Goal: Find specific page/section: Find specific page/section

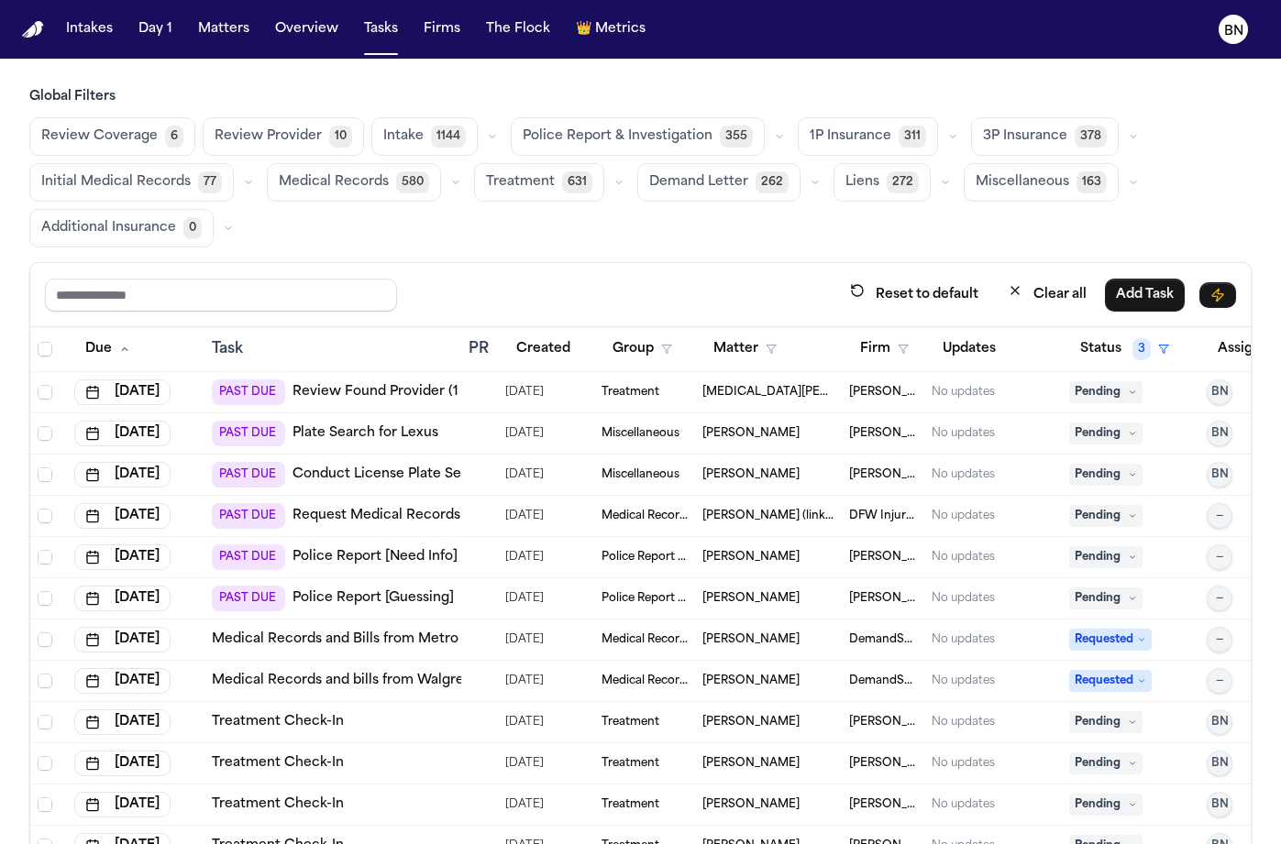
click at [455, 243] on div "Review Coverage 6 Review Provider 10 Intake 1144 Police Report & Investigation …" at bounding box center [640, 182] width 1222 height 130
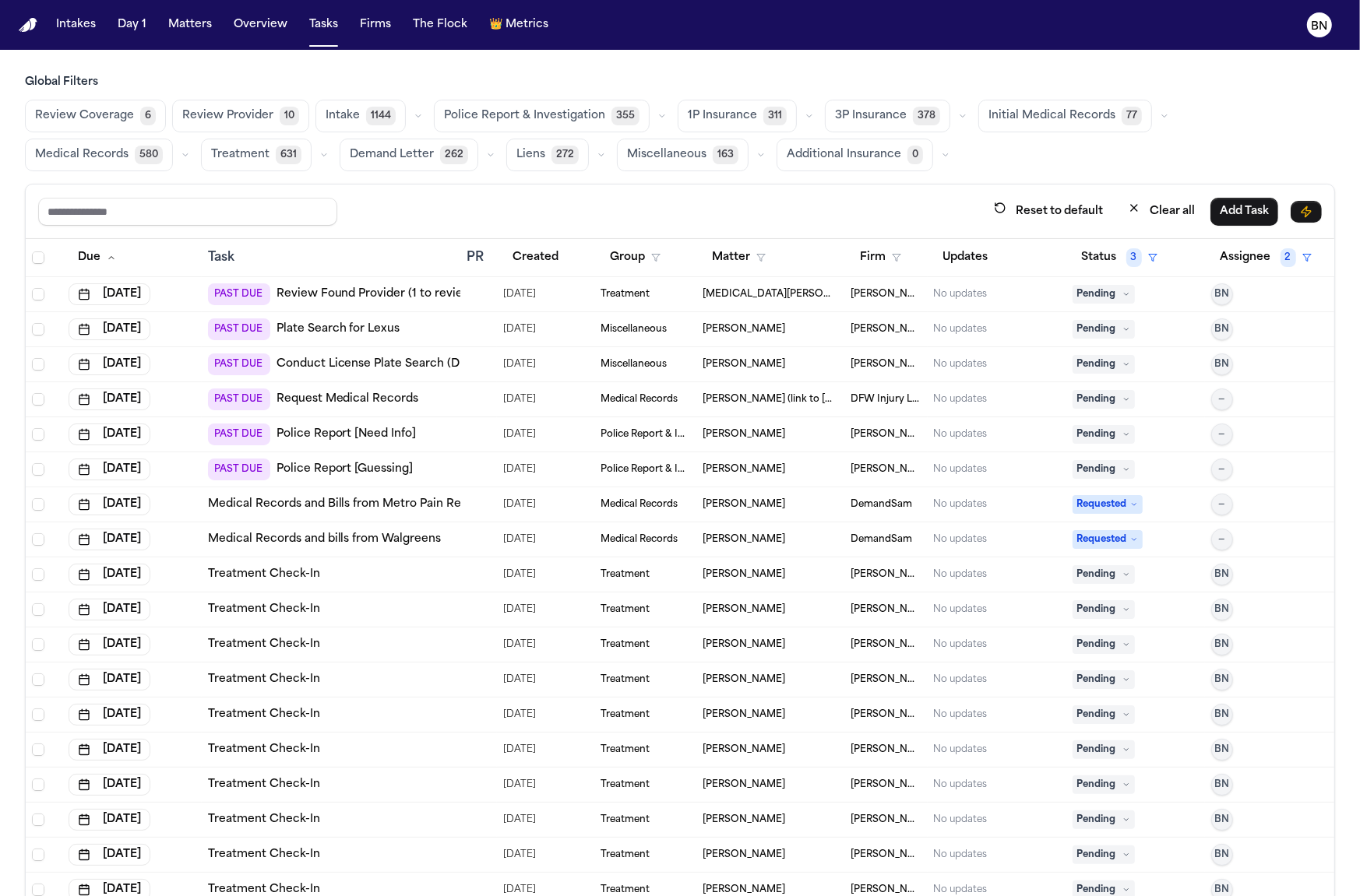
click at [658, 114] on div "Review Coverage 6 Review Provider 10 Intake 1144 Police Report & Investigation …" at bounding box center [680, 135] width 1310 height 71
click at [657, 113] on icon "button" at bounding box center [662, 116] width 9 height 9
click at [804, 114] on icon "button" at bounding box center [809, 116] width 9 height 9
click at [978, 117] on button "Initial Medical Records 77" at bounding box center [1064, 116] width 173 height 33
click at [958, 117] on icon "button" at bounding box center [962, 116] width 9 height 9
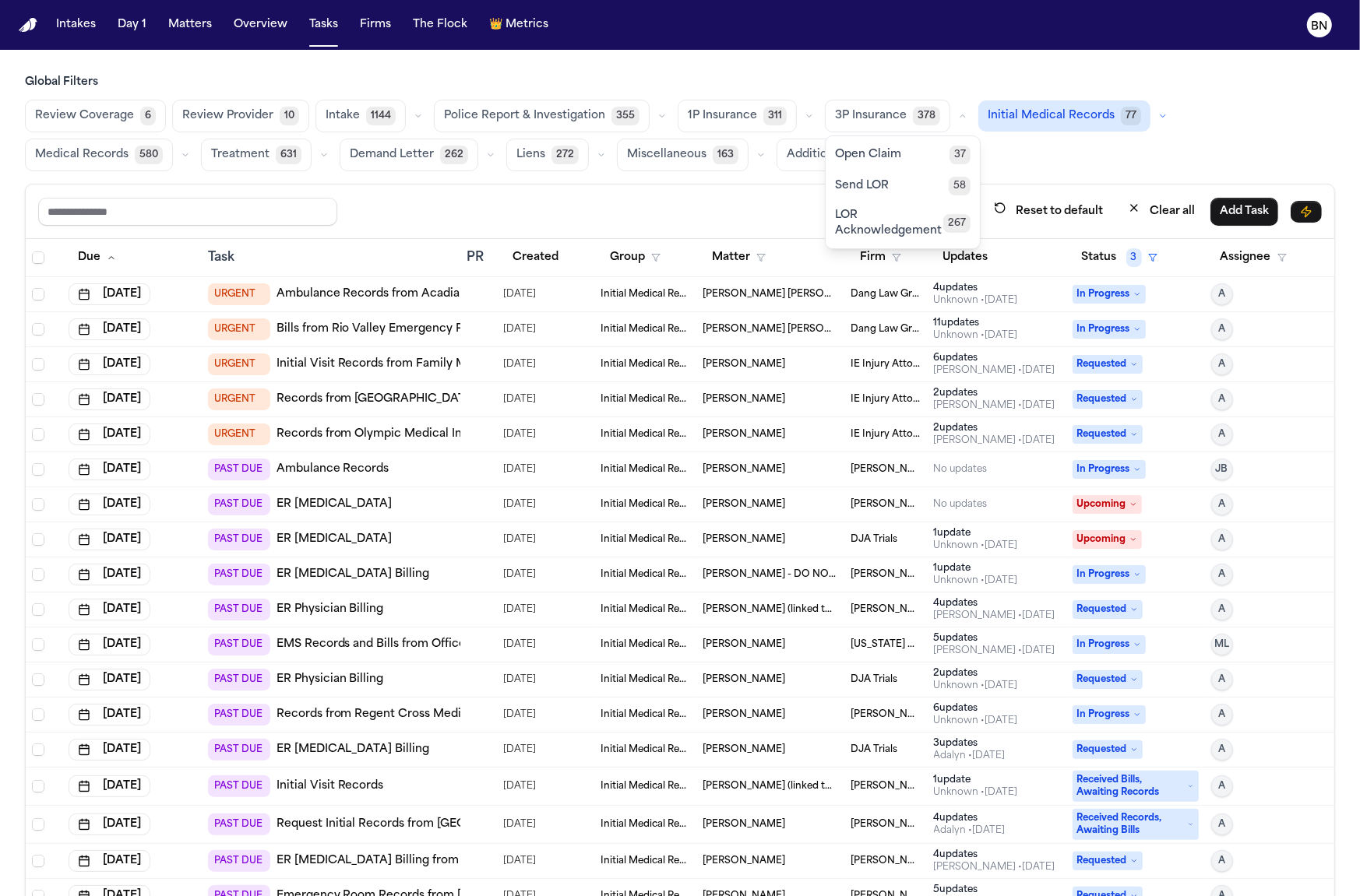
click at [693, 192] on div "Reset to default Clear all Add Task" at bounding box center [680, 211] width 1308 height 54
click at [319, 155] on icon "button" at bounding box center [324, 155] width 9 height 9
click at [433, 197] on div "Reset to default Clear all Add Task" at bounding box center [680, 211] width 1284 height 29
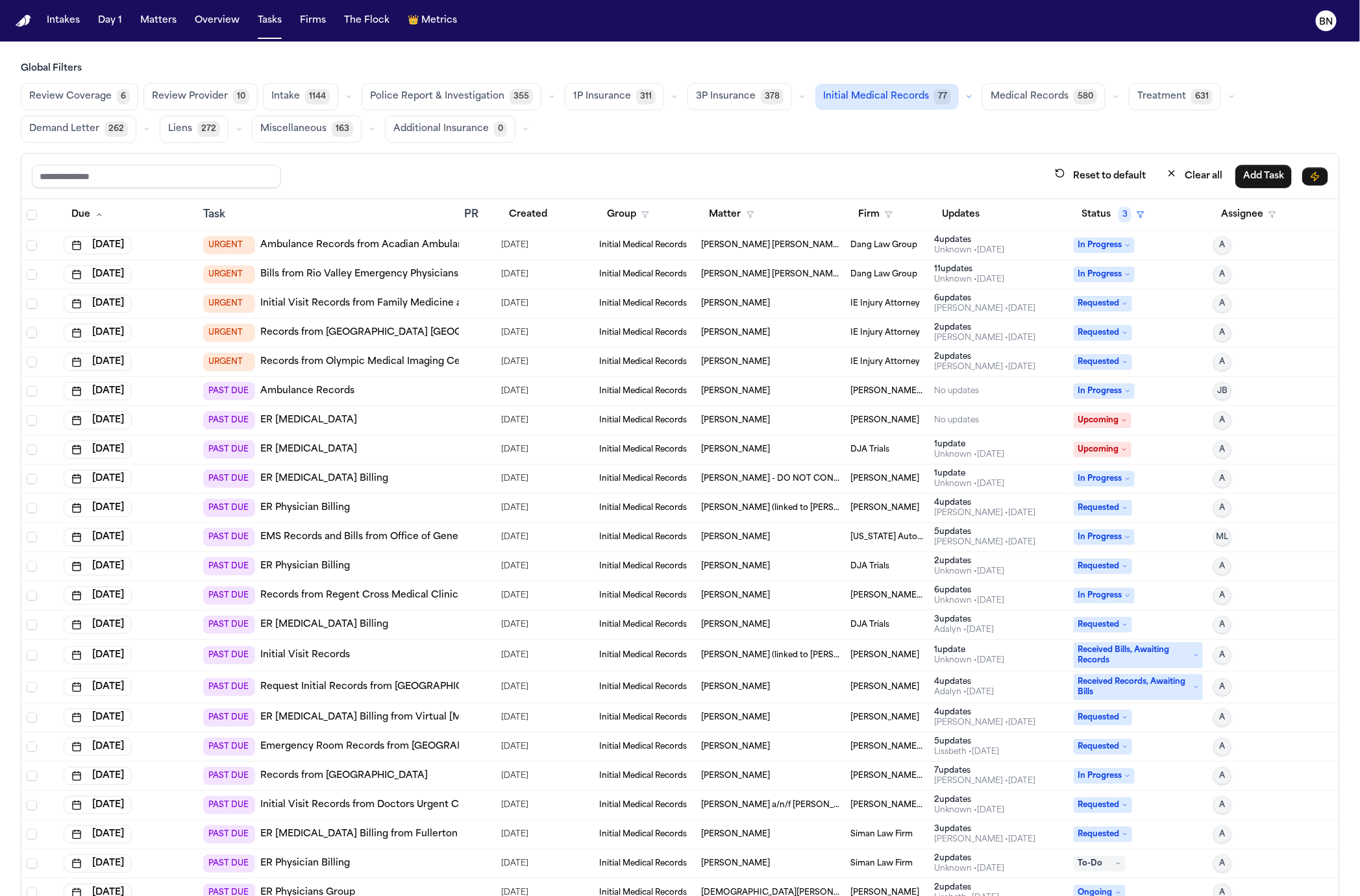
click at [251, 62] on h3 "Global Filters" at bounding box center [680, 69] width 1318 height 13
click at [305, 18] on button "Firms" at bounding box center [312, 21] width 36 height 23
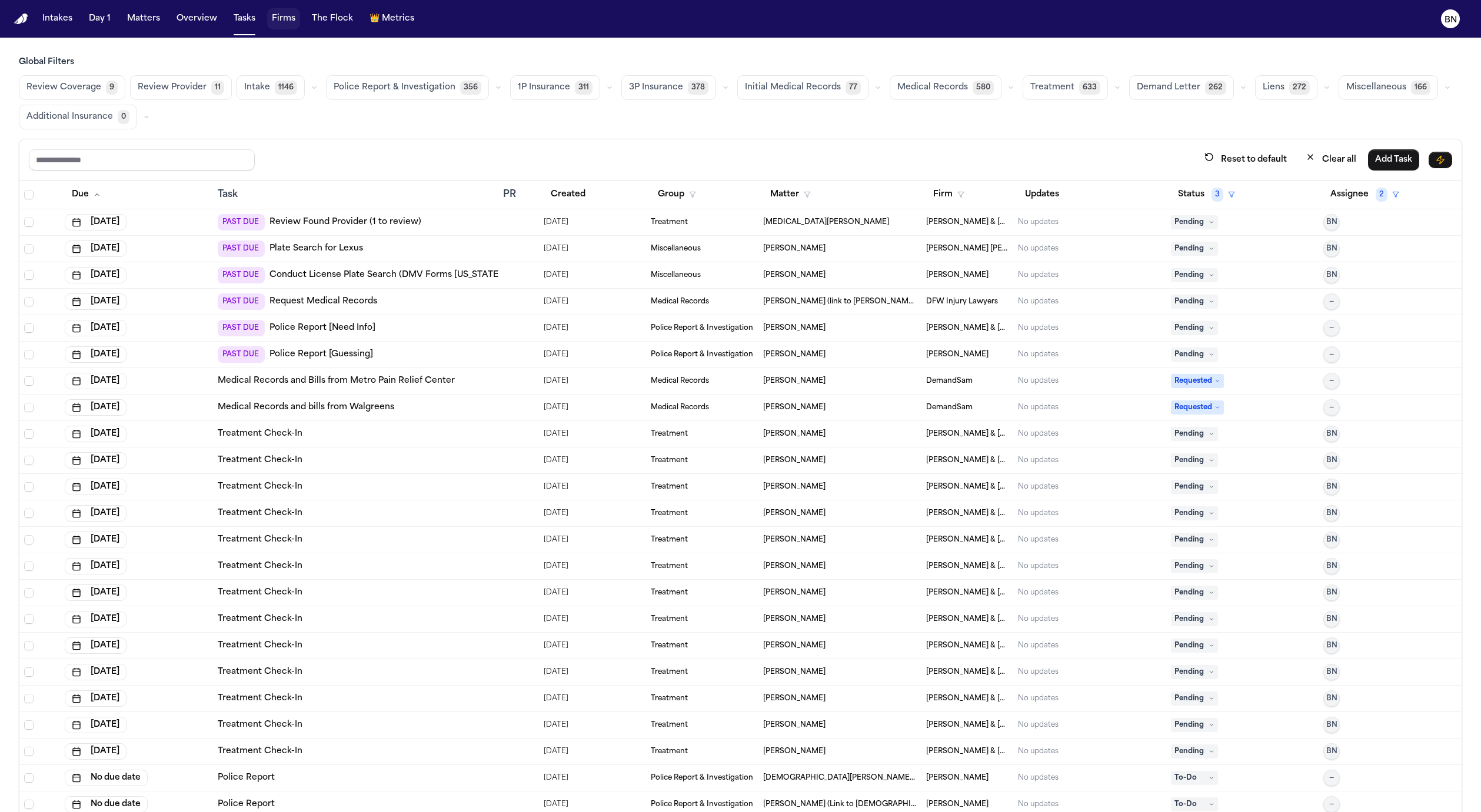
click at [280, 16] on button "Firms" at bounding box center [283, 19] width 33 height 21
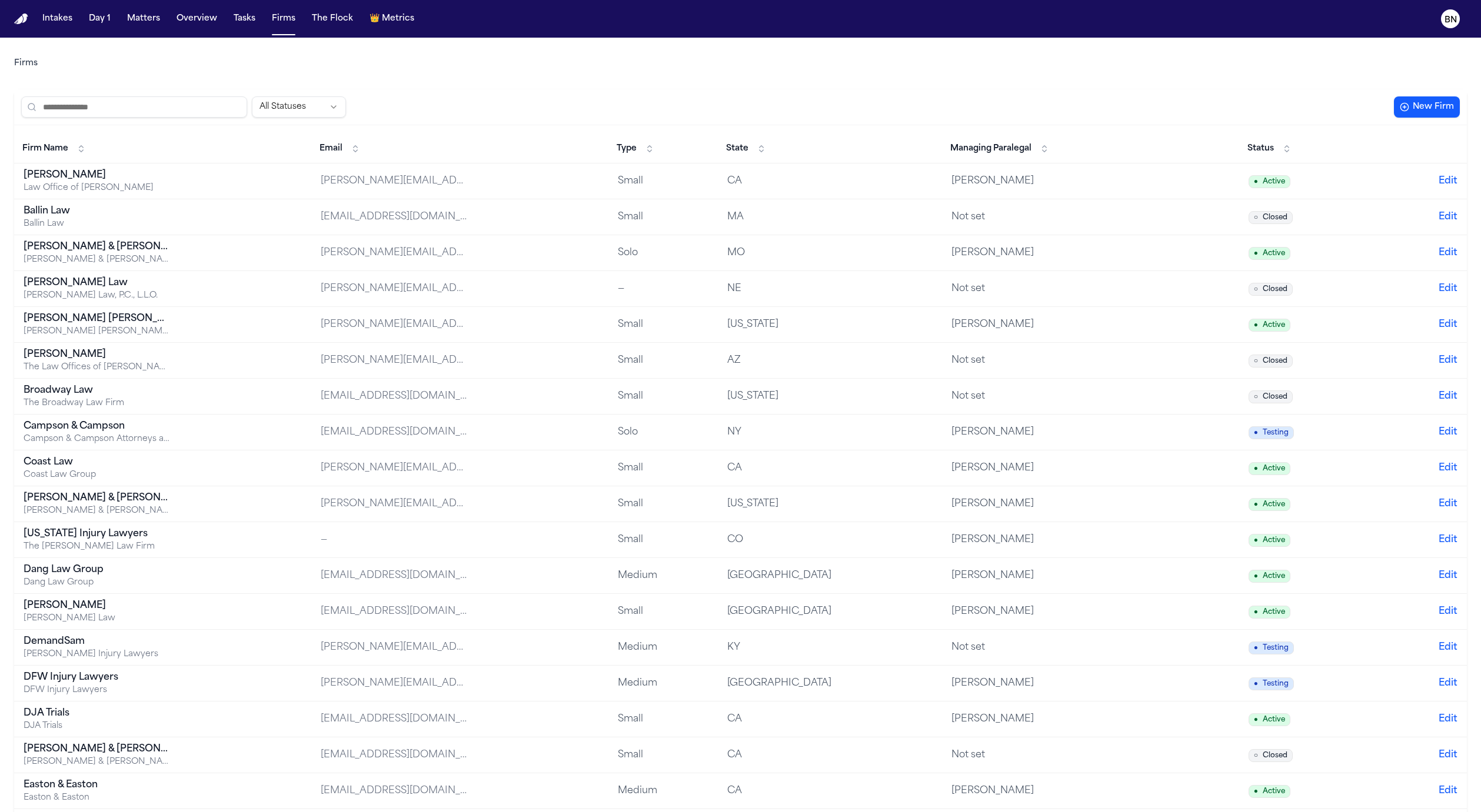
click at [207, 101] on input "search" at bounding box center [134, 106] width 226 height 21
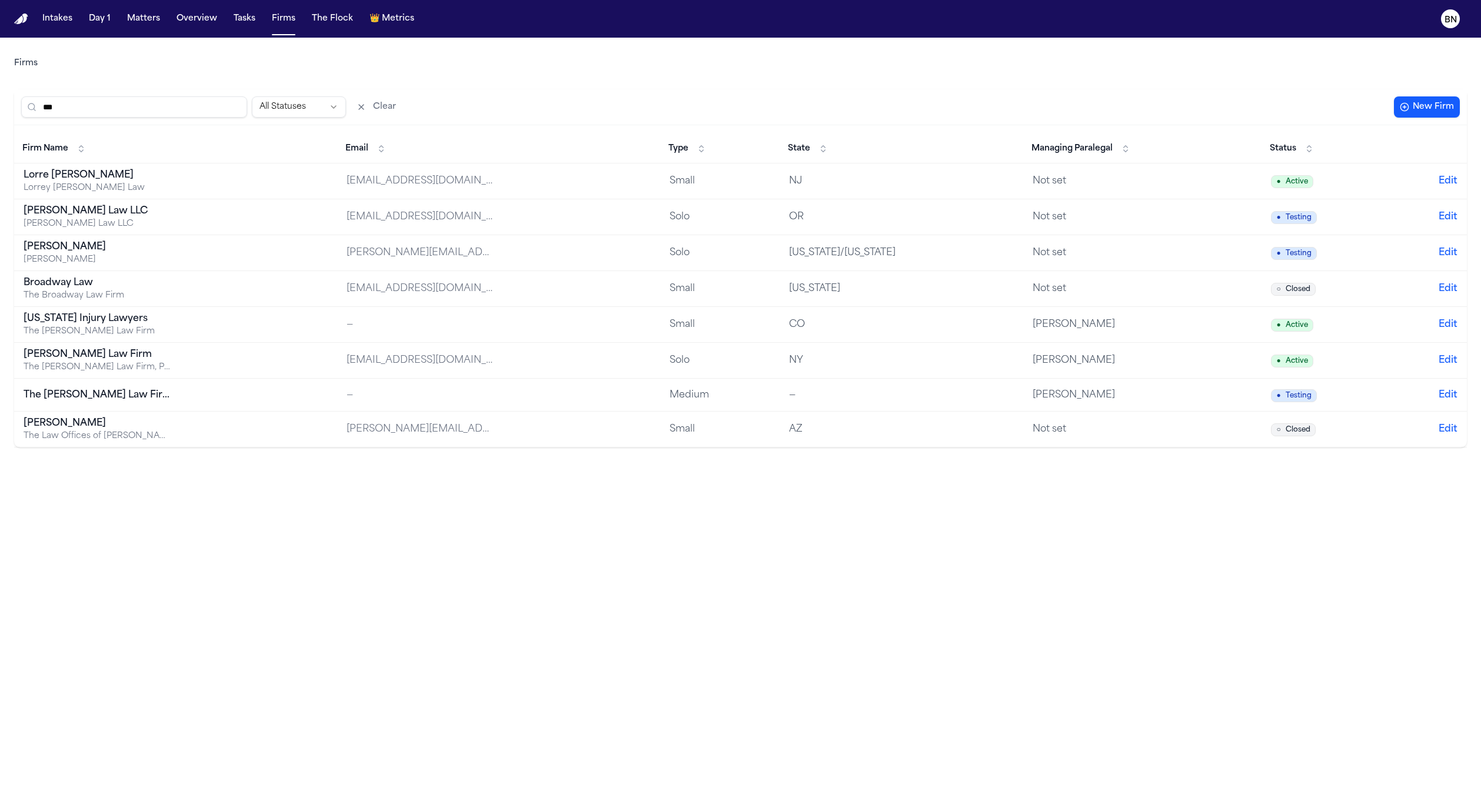
type input "****"
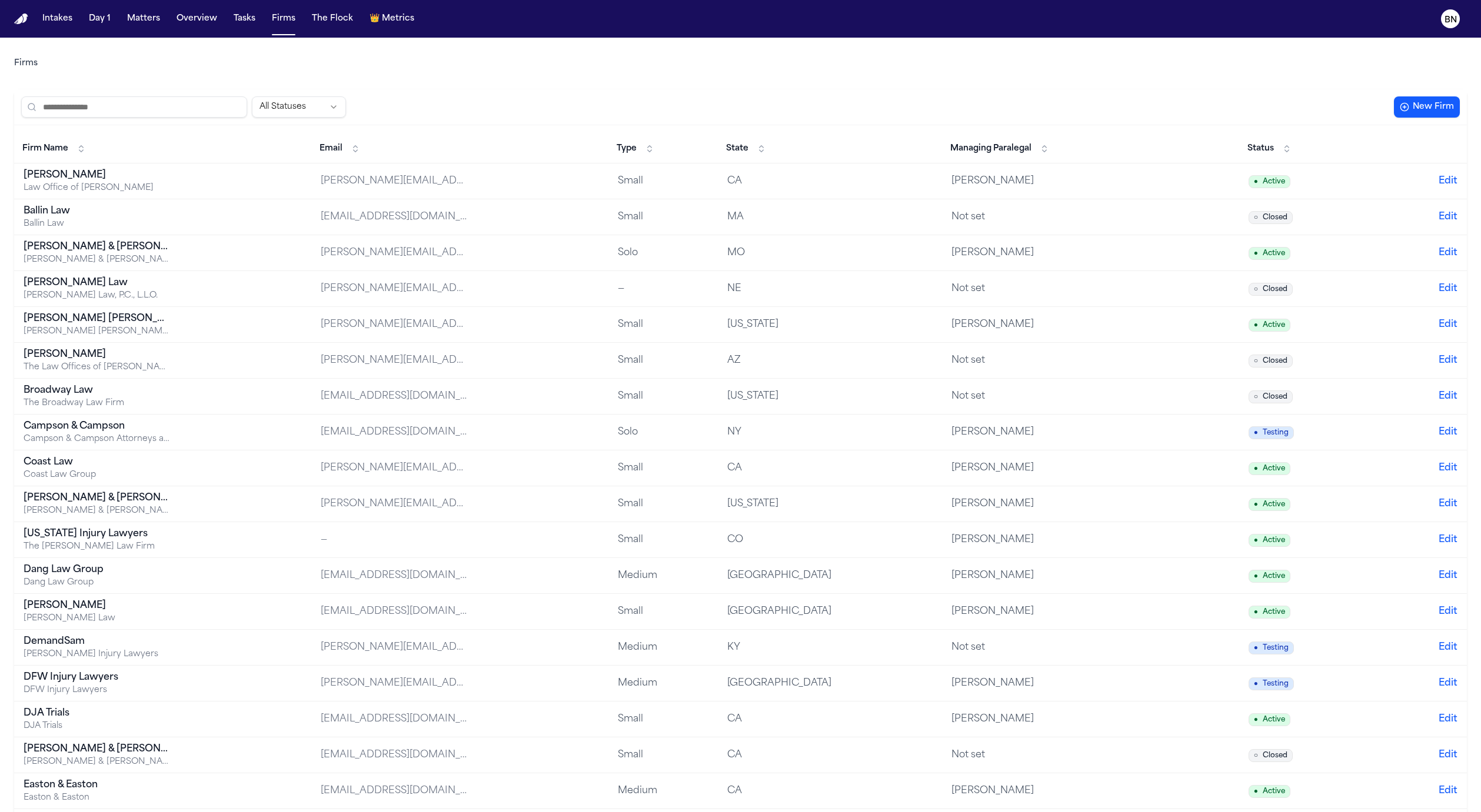
click at [1031, 147] on span "Managing Paralegal" at bounding box center [991, 149] width 81 height 12
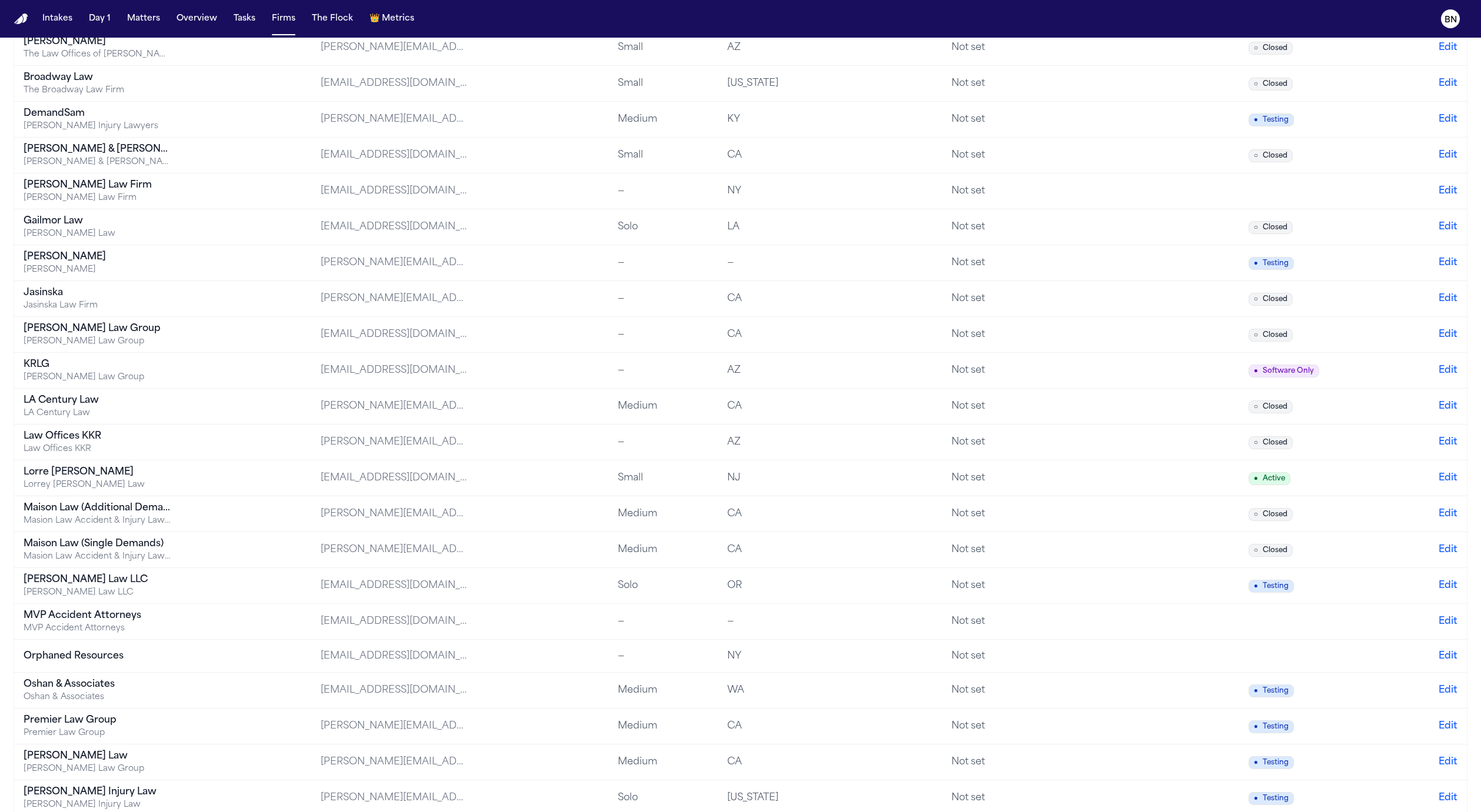
scroll to position [1553, 0]
